Goal: Check status: Check status

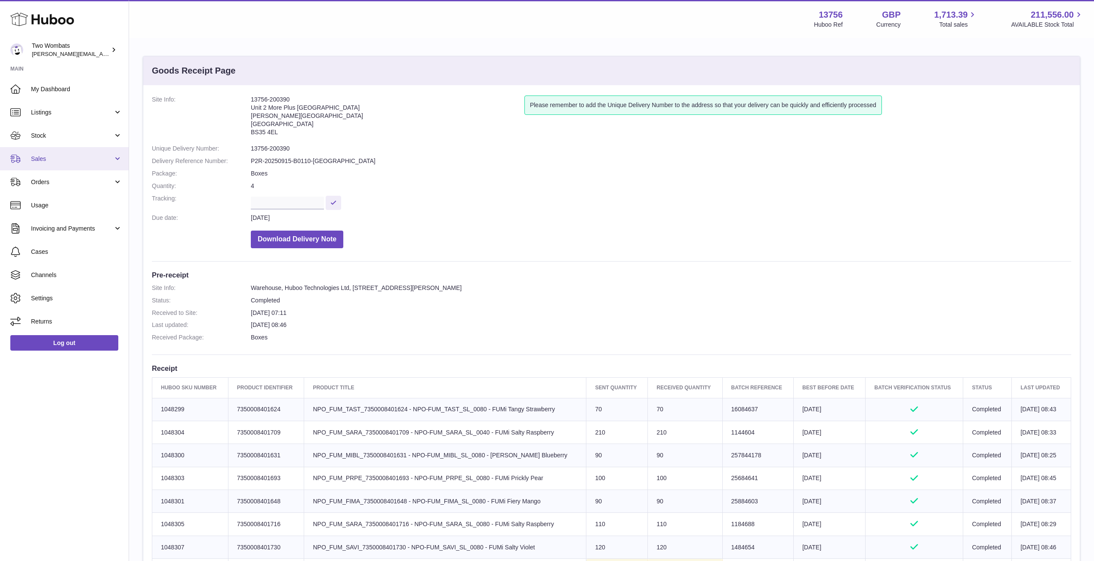
click at [119, 156] on link "Sales" at bounding box center [64, 158] width 129 height 23
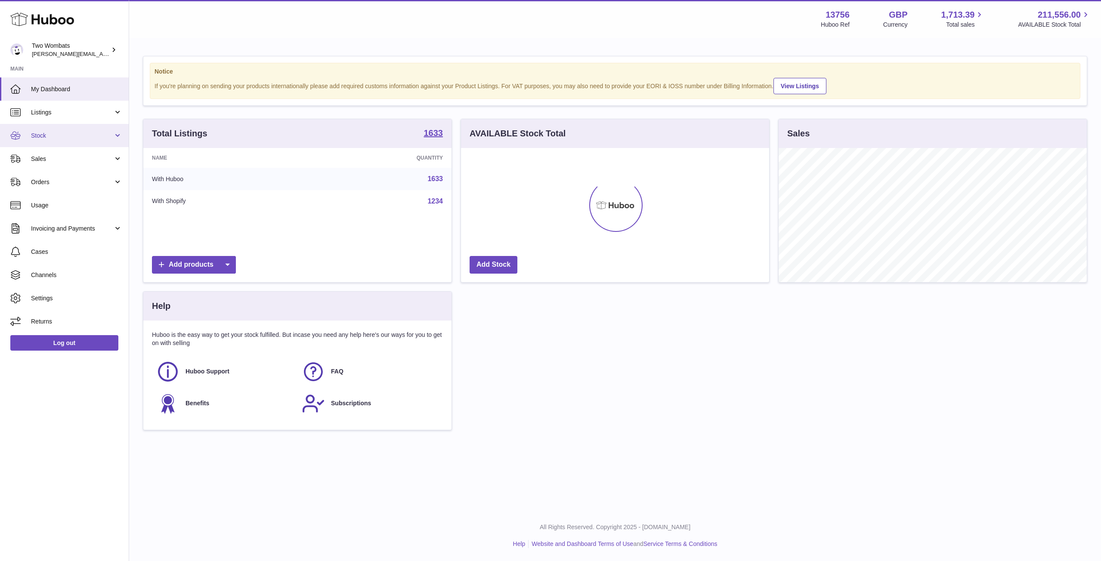
click at [116, 136] on link "Stock" at bounding box center [64, 135] width 129 height 23
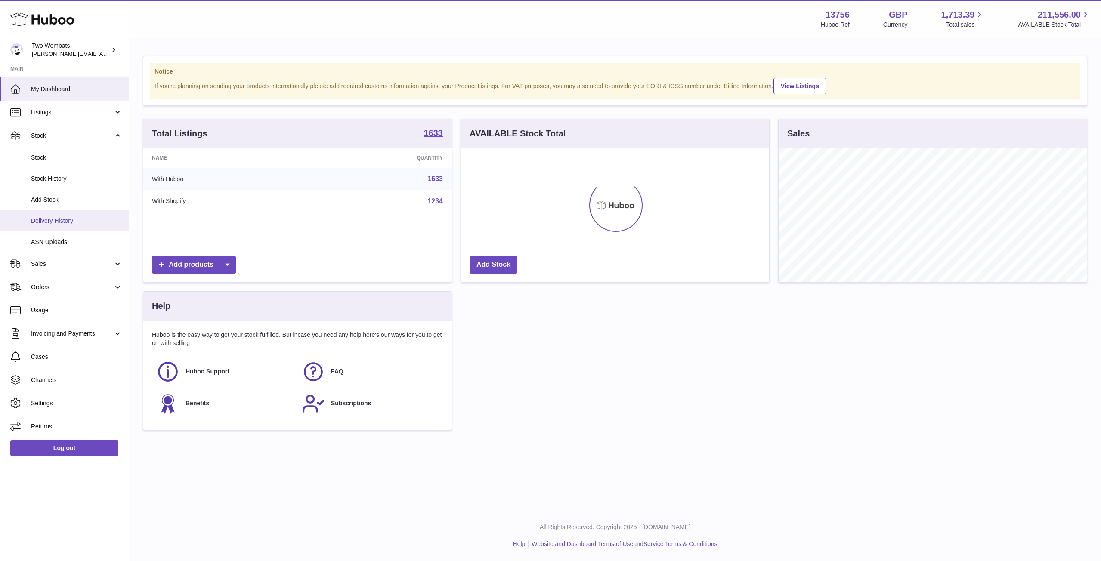
scroll to position [134, 308]
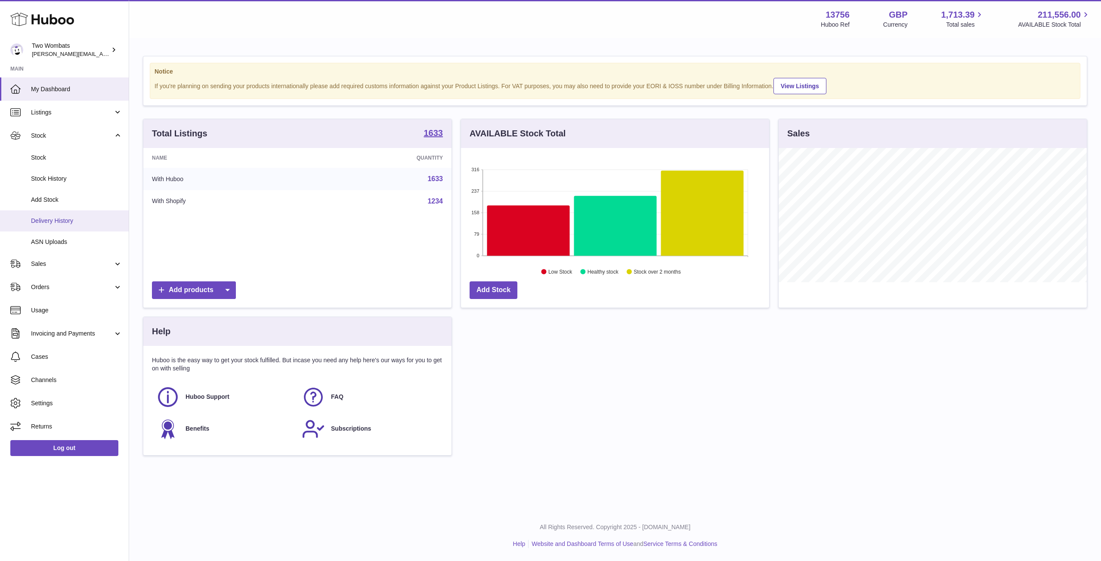
click at [79, 225] on link "Delivery History" at bounding box center [64, 220] width 129 height 21
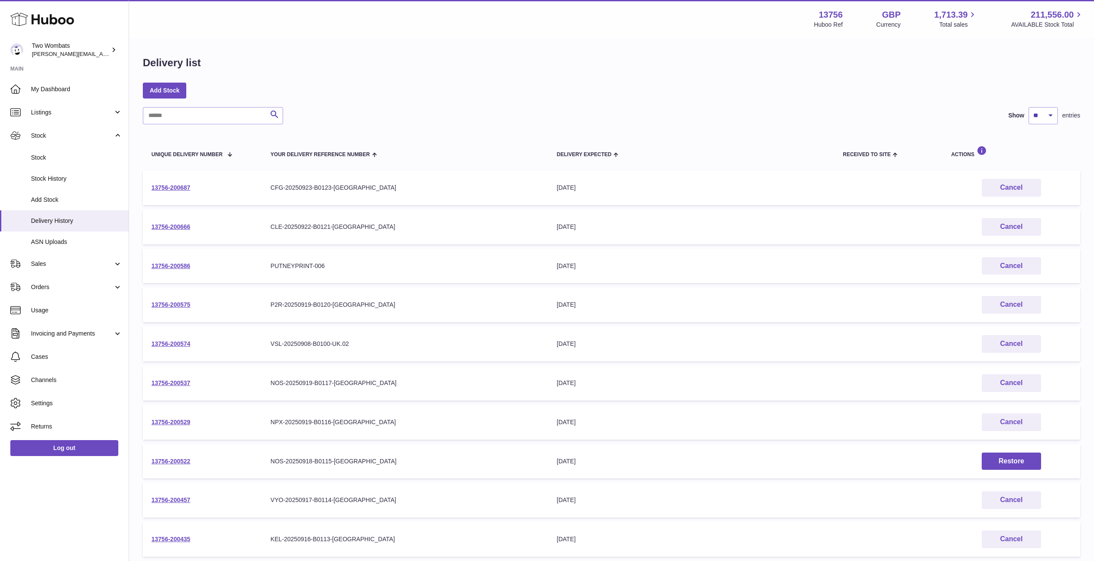
scroll to position [90, 0]
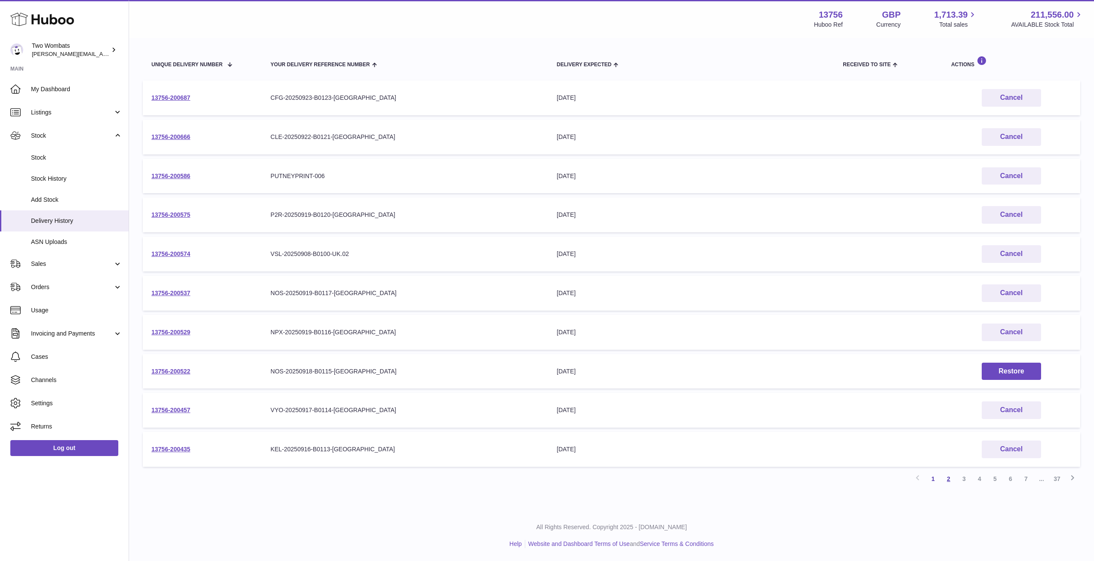
click at [952, 480] on link "2" at bounding box center [948, 478] width 15 height 15
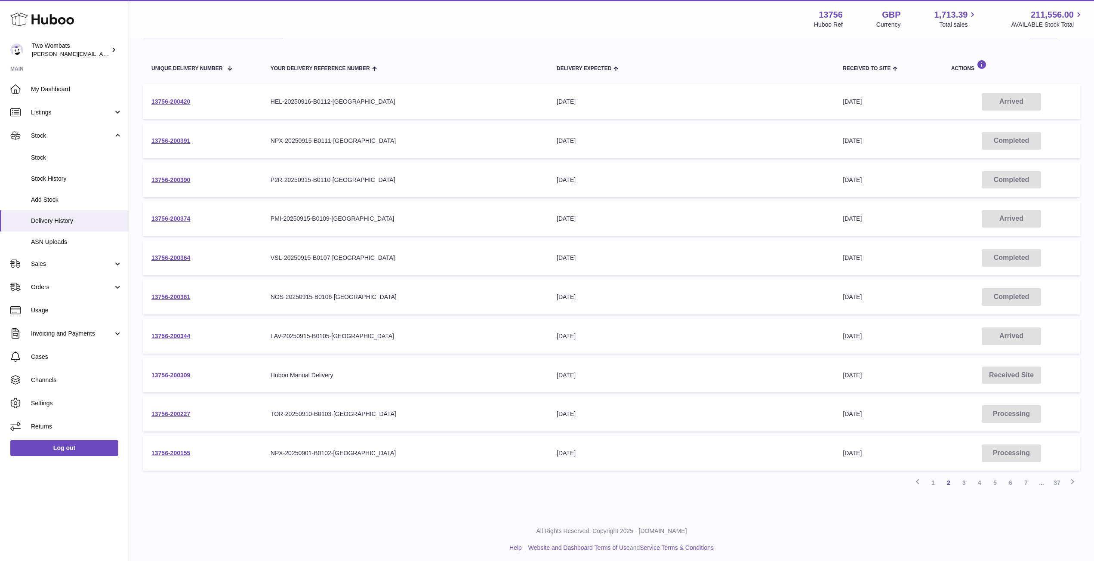
scroll to position [87, 0]
click at [933, 479] on link "1" at bounding box center [933, 481] width 15 height 15
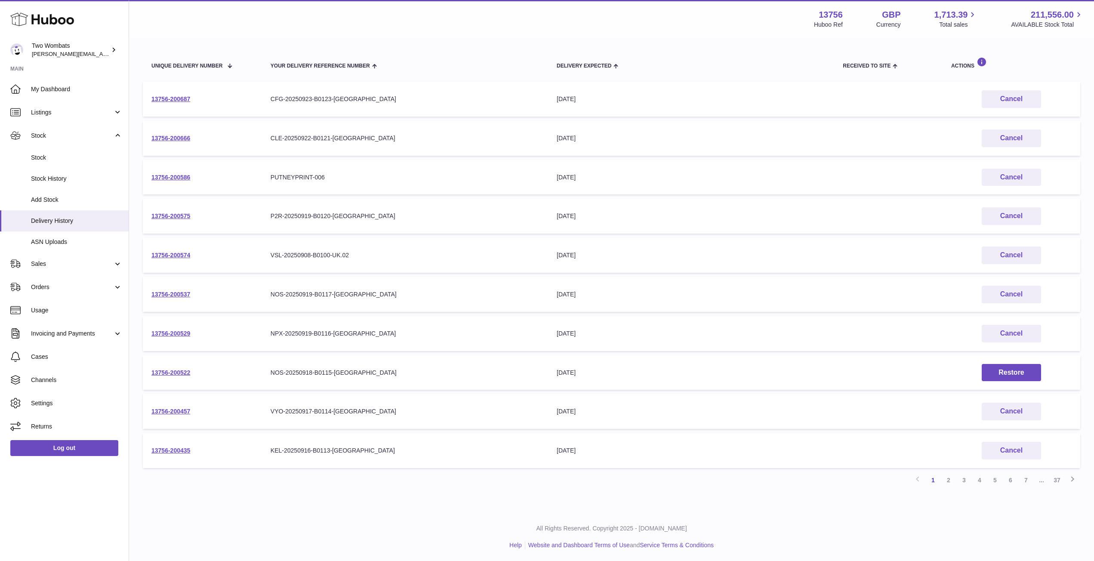
scroll to position [89, 0]
click at [949, 481] on link "2" at bounding box center [948, 479] width 15 height 15
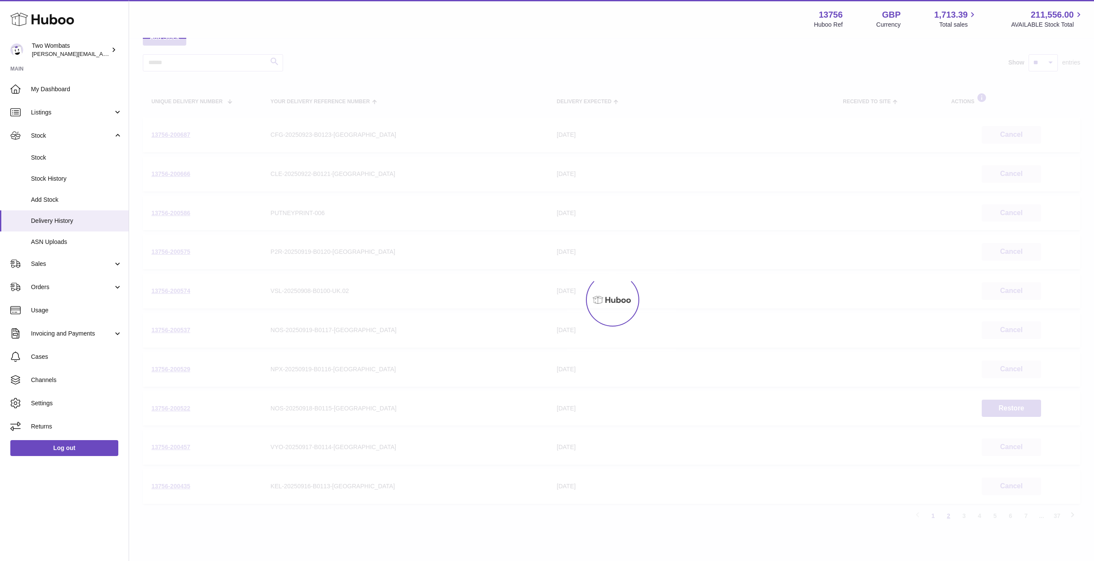
scroll to position [39, 0]
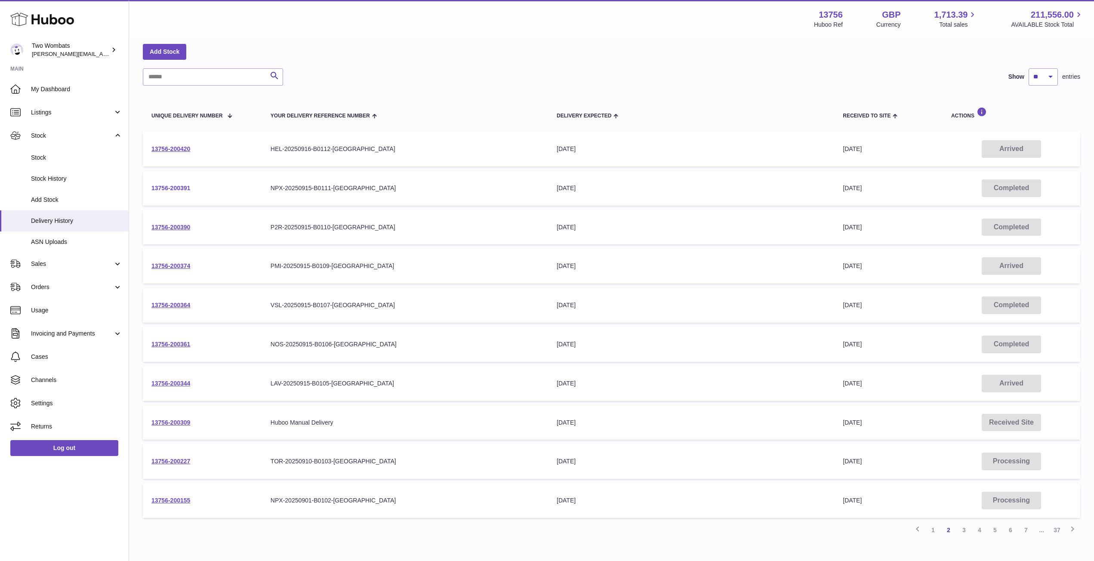
click at [174, 187] on link "13756-200391" at bounding box center [170, 188] width 39 height 7
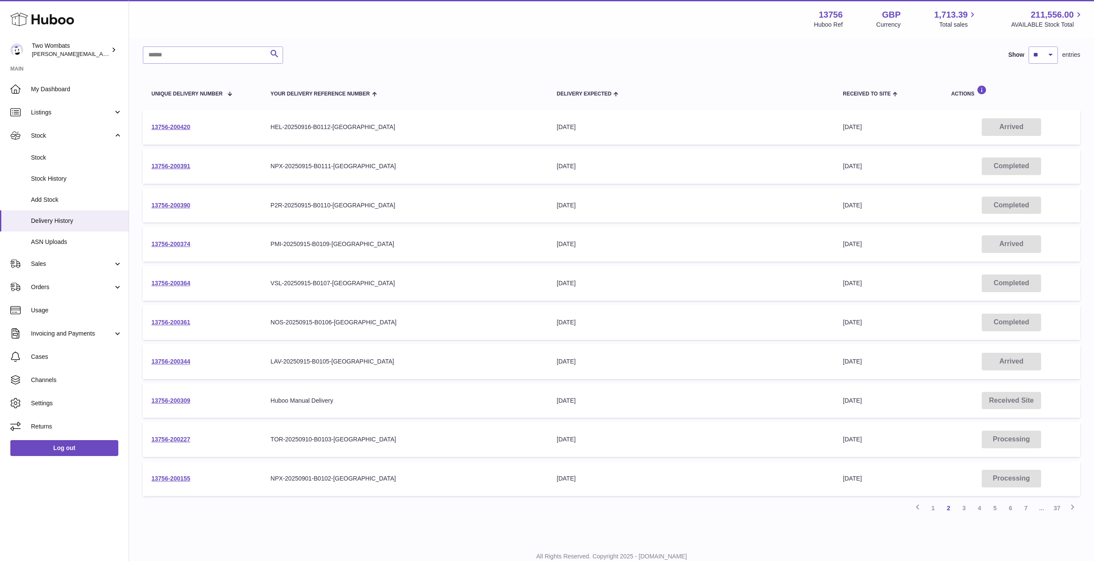
scroll to position [62, 0]
click at [173, 476] on link "13756-200155" at bounding box center [170, 477] width 39 height 7
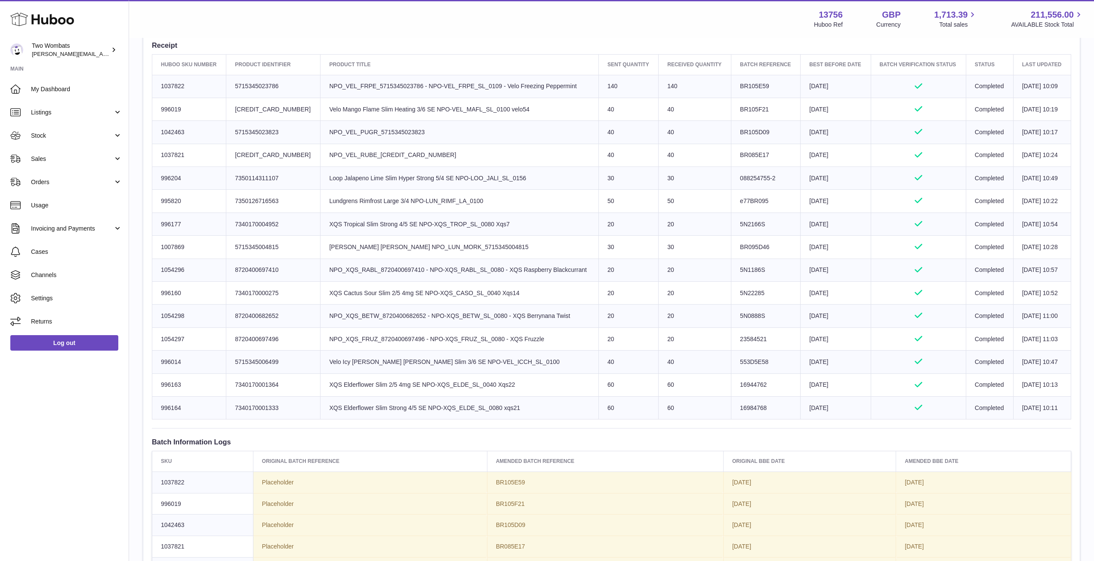
scroll to position [323, 0]
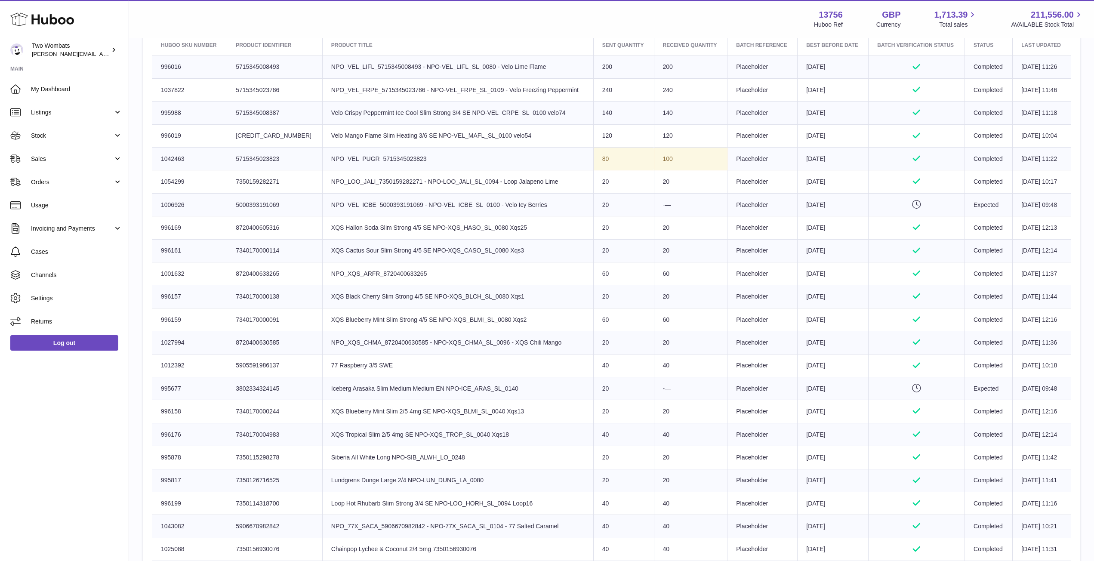
scroll to position [343, 0]
